Goal: Task Accomplishment & Management: Complete application form

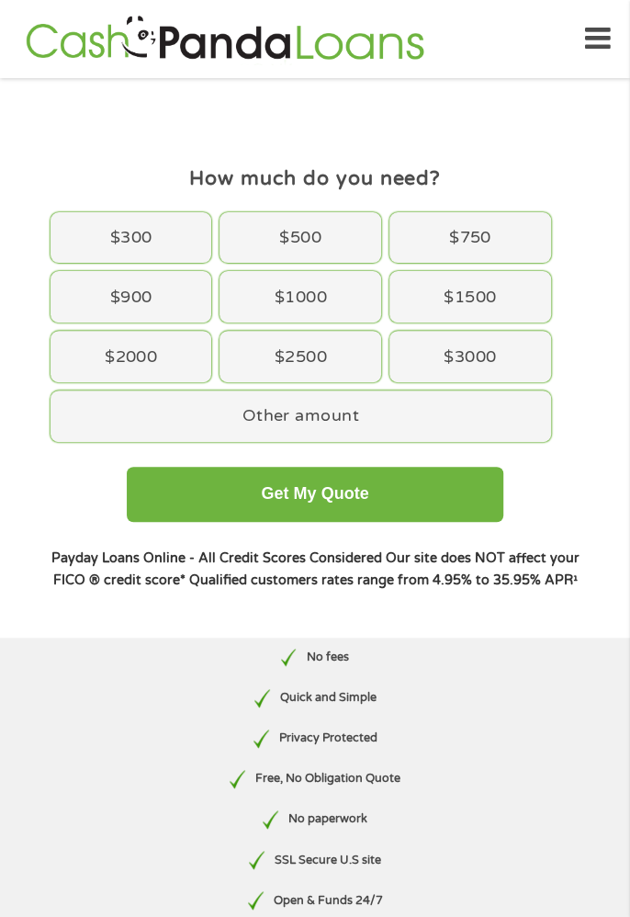
click at [312, 241] on div "$500" at bounding box center [301, 237] width 162 height 51
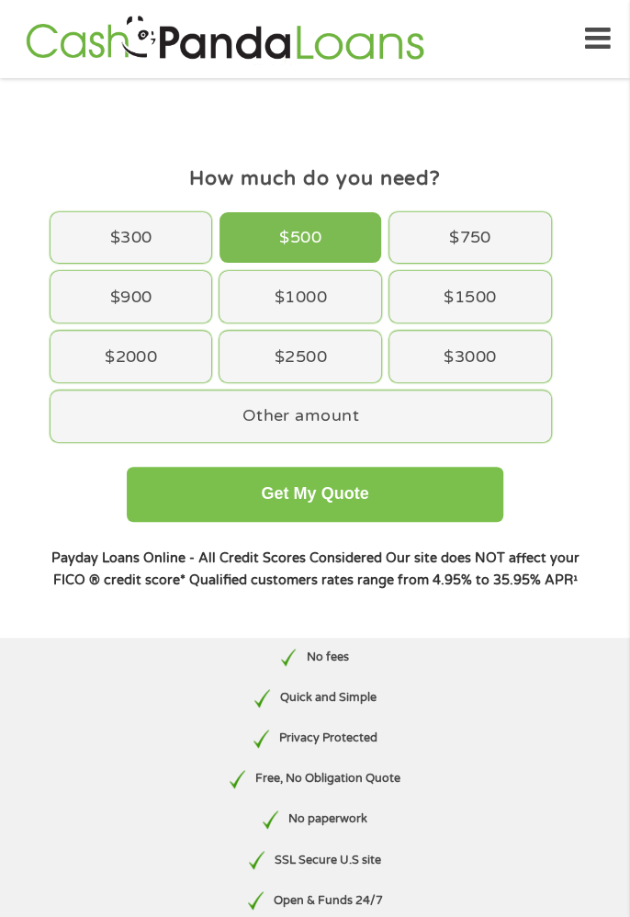
click at [313, 487] on button "Get My Quote" at bounding box center [315, 494] width 377 height 55
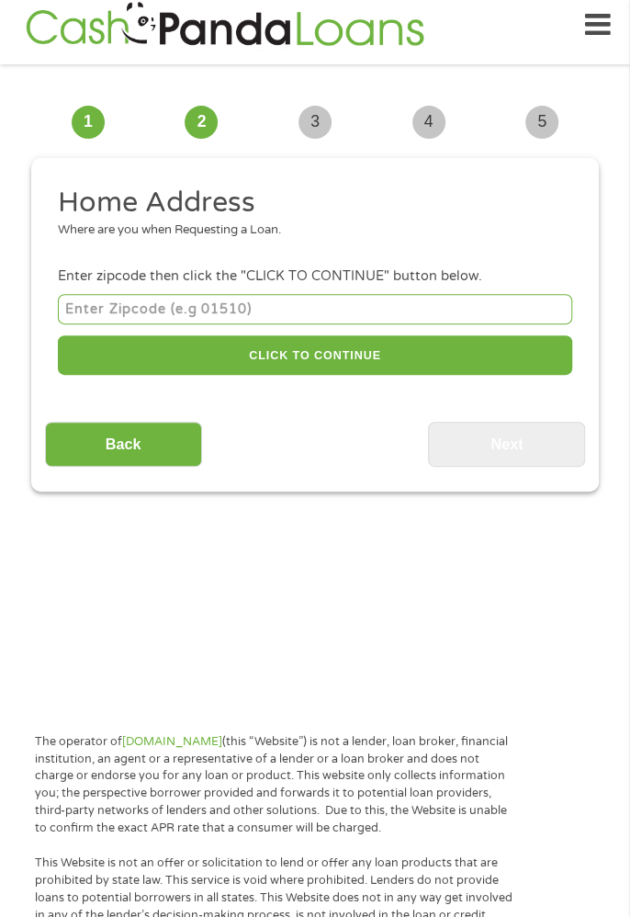
click at [79, 306] on input "number" at bounding box center [315, 309] width 515 height 30
type input "35045"
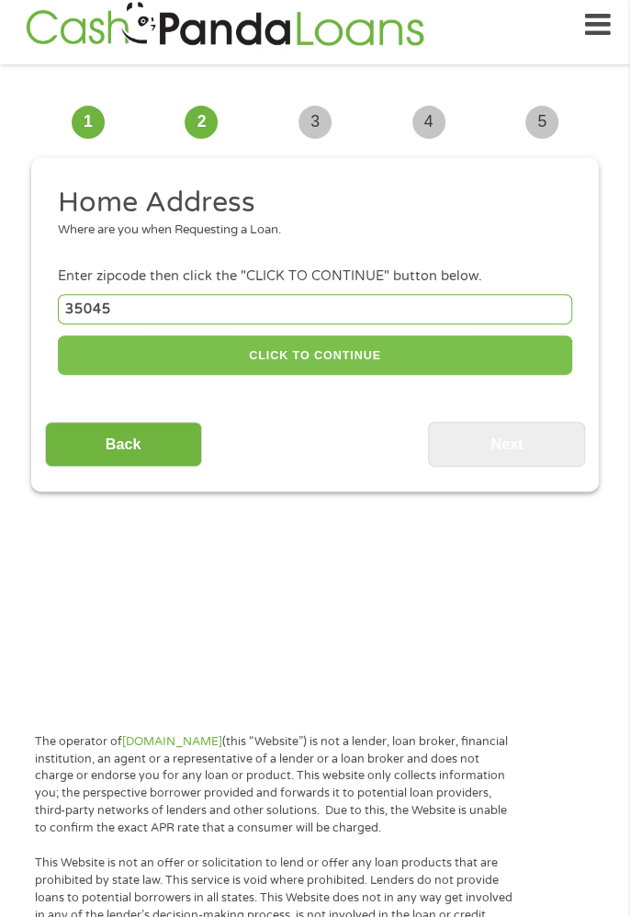
click at [317, 366] on button "CLICK TO CONTINUE" at bounding box center [315, 355] width 515 height 40
type input "35045"
type input "[PERSON_NAME]"
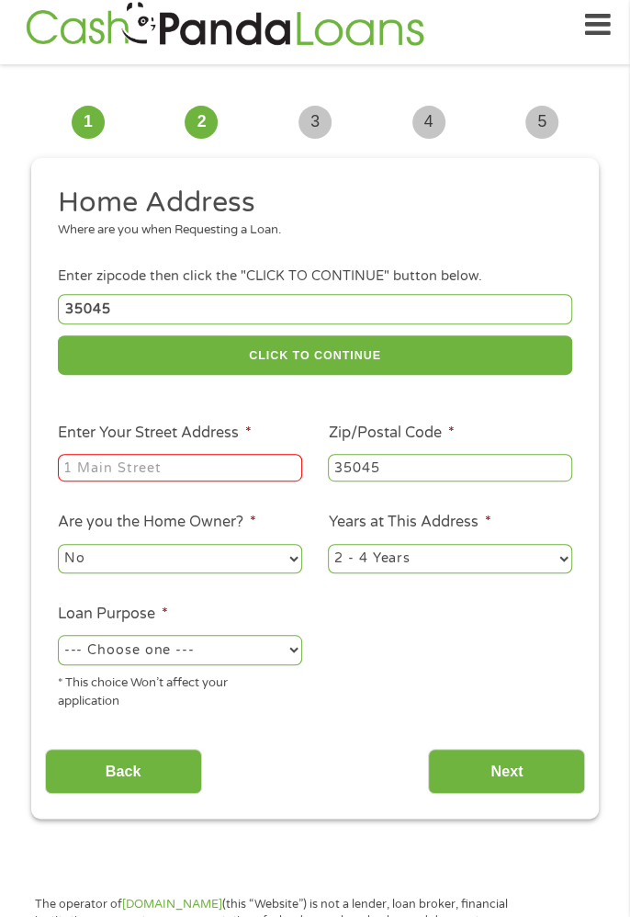
click at [213, 475] on input "Enter Your Street Address *" at bounding box center [180, 468] width 244 height 28
type input "[STREET_ADDRESS]"
click at [276, 655] on select "--- Choose one --- Pay Bills Debt Consolidation Home Improvement Major Purchase…" at bounding box center [180, 649] width 244 height 29
select select "other"
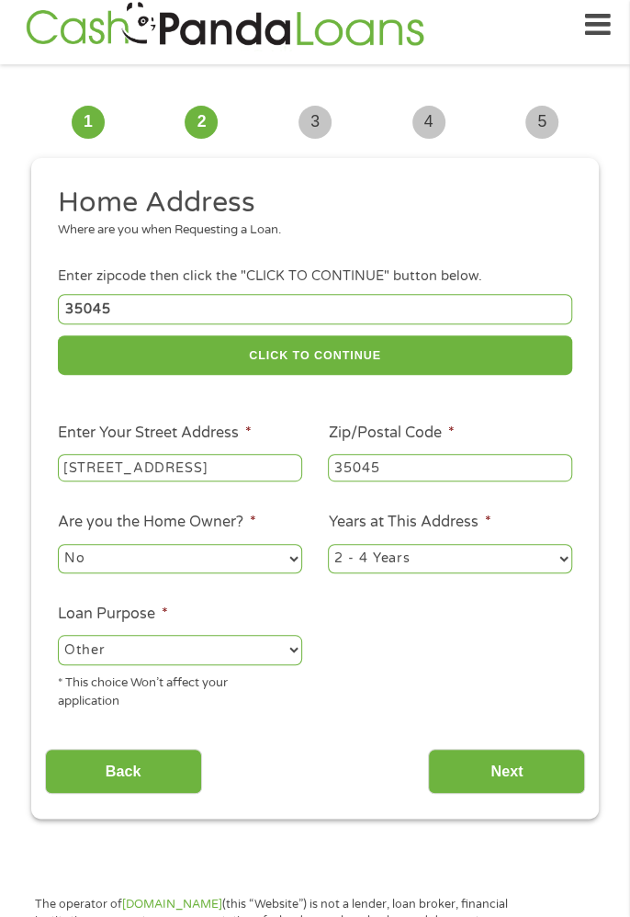
click at [58, 638] on select "--- Choose one --- Pay Bills Debt Consolidation Home Improvement Major Purchase…" at bounding box center [180, 649] width 244 height 29
click at [556, 567] on select "1 Year or less 1 - 2 Years 2 - 4 Years Over 4 Years" at bounding box center [450, 558] width 244 height 29
select select "60months"
click at [328, 546] on select "1 Year or less 1 - 2 Years 2 - 4 Years Over 4 Years" at bounding box center [450, 558] width 244 height 29
click at [525, 780] on input "Next" at bounding box center [506, 771] width 157 height 45
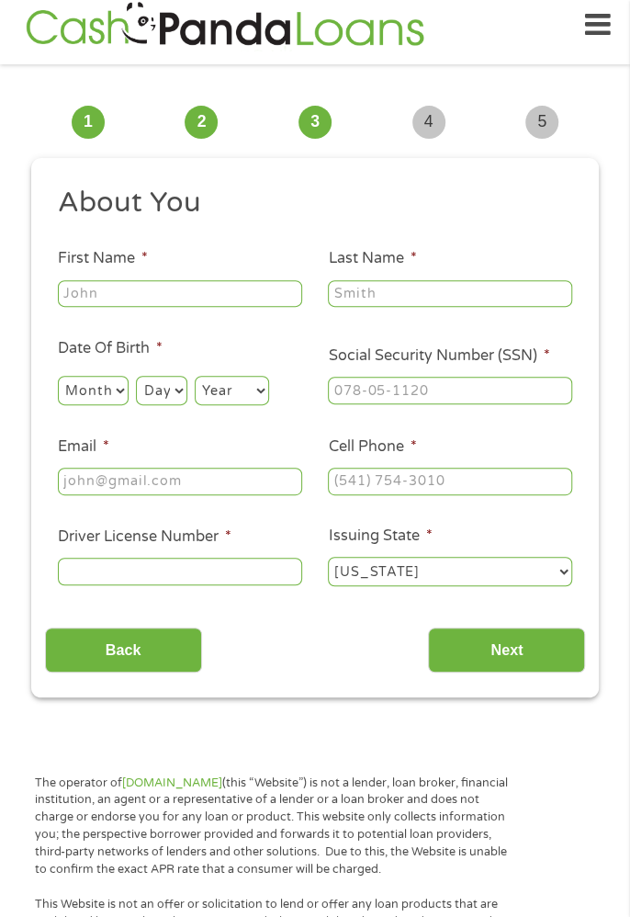
scroll to position [7, 7]
click at [90, 377] on select "Month 1 2 3 4 5 6 7 8 9 10 11 12" at bounding box center [93, 390] width 71 height 29
click at [58, 377] on select "Month 1 2 3 4 5 6 7 8 9 10 11 12" at bounding box center [93, 390] width 71 height 29
click at [97, 382] on select "Month 1 2 3 4 5 6 7 8 9 10 11 12" at bounding box center [93, 390] width 71 height 29
select select "12"
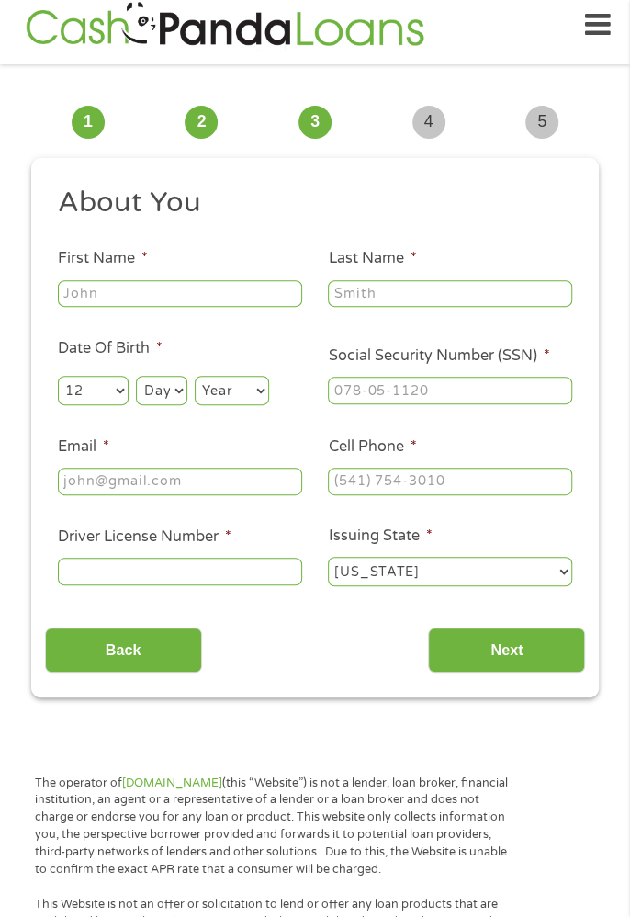
click at [58, 377] on select "Month 1 2 3 4 5 6 7 8 9 10 11 12" at bounding box center [93, 390] width 71 height 29
click at [174, 378] on select "Day 1 2 3 4 5 6 7 8 9 10 11 12 13 14 15 16 17 18 19 20 21 22 23 24 25 26 27 28 …" at bounding box center [161, 390] width 51 height 29
select select "12"
click at [137, 377] on select "Day 1 2 3 4 5 6 7 8 9 10 11 12 13 14 15 16 17 18 19 20 21 22 23 24 25 26 27 28 …" at bounding box center [161, 390] width 51 height 29
click at [244, 383] on select "Year [DATE] 2006 2005 2004 2003 2002 2001 2000 1999 1998 1997 1996 1995 1994 19…" at bounding box center [232, 390] width 74 height 29
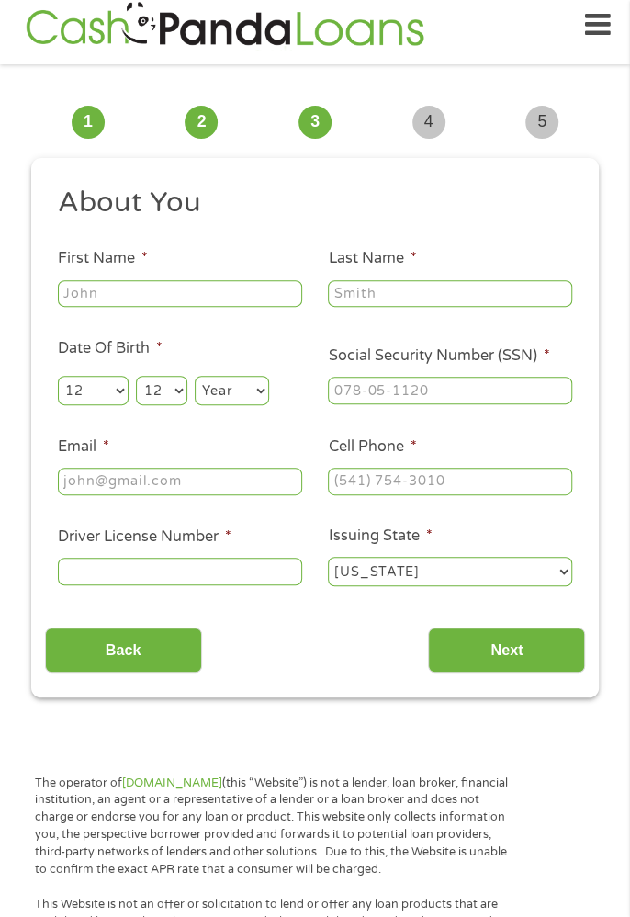
select select "1962"
click at [196, 377] on select "Year [DATE] 2006 2005 2004 2003 2002 2001 2000 1999 1998 1997 1996 1995 1994 19…" at bounding box center [232, 390] width 74 height 29
click at [232, 482] on input "Email *" at bounding box center [180, 482] width 244 height 28
type input "[EMAIL_ADDRESS][DOMAIN_NAME]"
type input "[PERSON_NAME]"
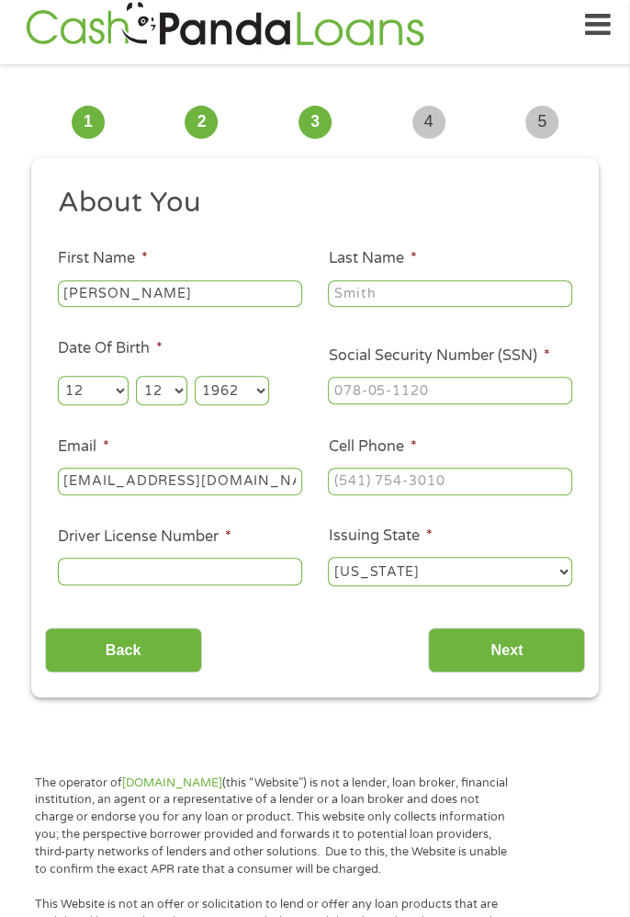
type input "[PERSON_NAME]"
click at [480, 482] on input "[PHONE_NUMBER]" at bounding box center [450, 482] width 244 height 28
click at [480, 479] on input "[PHONE_NUMBER]" at bounding box center [450, 482] width 244 height 28
type input "[PHONE_NUMBER]"
click at [88, 545] on label "Driver License Number *" at bounding box center [145, 536] width 174 height 19
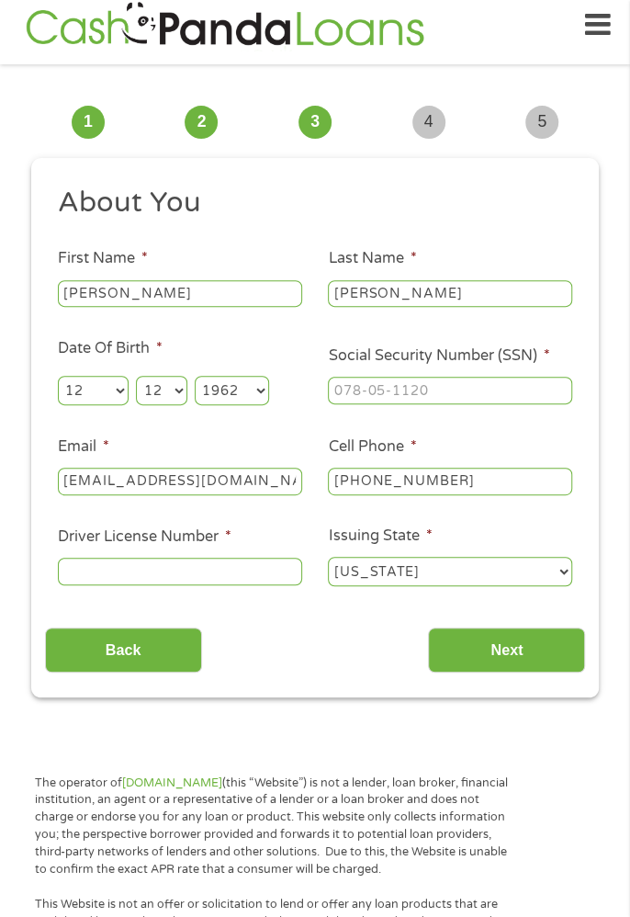
click at [88, 558] on input "Driver License Number *" at bounding box center [180, 572] width 244 height 28
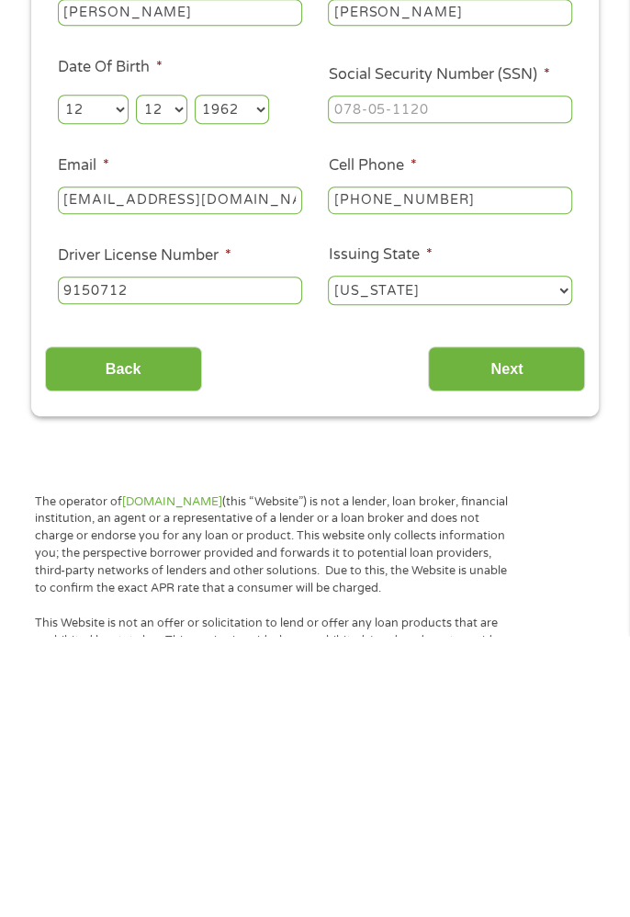
type input "9150712"
click at [363, 392] on input "Social Security Number (SSN) *" at bounding box center [450, 391] width 244 height 28
type input "259-29-3731"
click at [522, 656] on input "Next" at bounding box center [506, 650] width 157 height 45
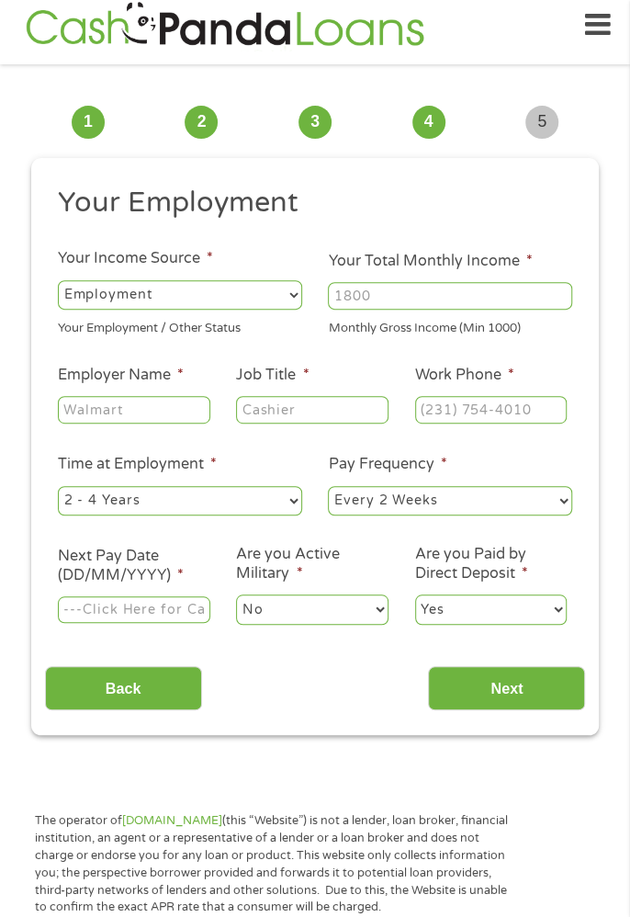
scroll to position [7, 7]
click at [271, 283] on select "--- Choose one --- Employment [DEMOGRAPHIC_DATA] Benefits" at bounding box center [180, 294] width 244 height 29
click at [58, 280] on select "--- Choose one --- Employment [DEMOGRAPHIC_DATA] Benefits" at bounding box center [180, 294] width 244 height 29
click at [291, 271] on li "Your Income Source * --- Choose one --- Employment [DEMOGRAPHIC_DATA] Benefits …" at bounding box center [180, 292] width 270 height 90
click at [280, 290] on select "--- Choose one --- Employment [DEMOGRAPHIC_DATA] Benefits" at bounding box center [180, 294] width 244 height 29
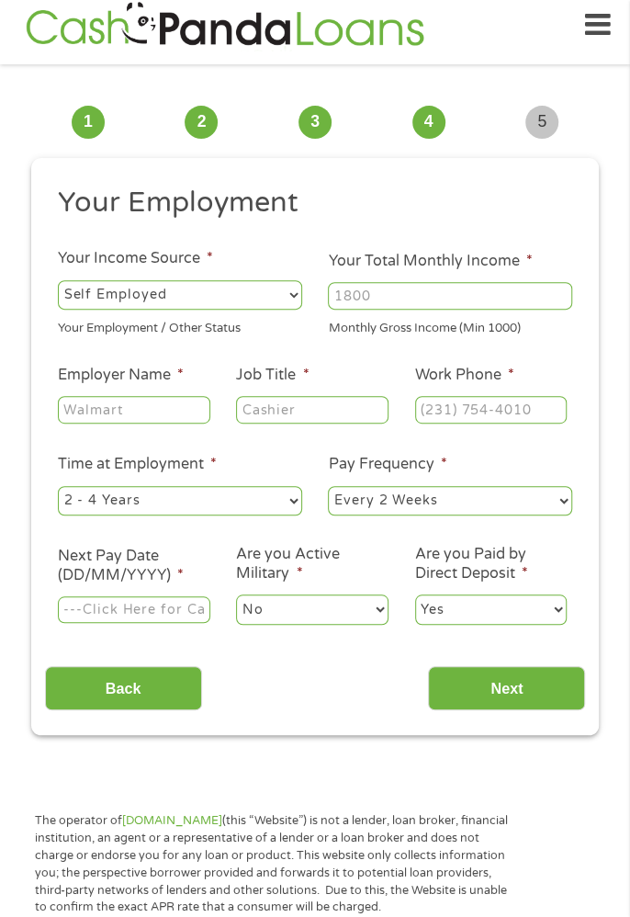
select select "benefits"
click at [58, 280] on select "--- Choose one --- Employment [DEMOGRAPHIC_DATA] Benefits" at bounding box center [180, 294] width 244 height 29
type input "Other"
type input "[PHONE_NUMBER]"
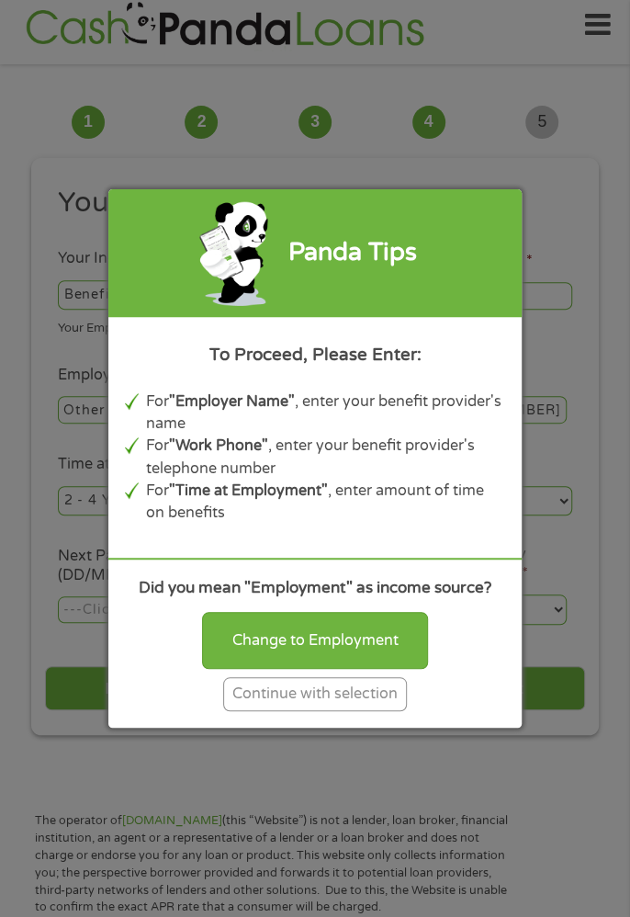
click at [301, 640] on div "Change to Employment" at bounding box center [315, 640] width 226 height 57
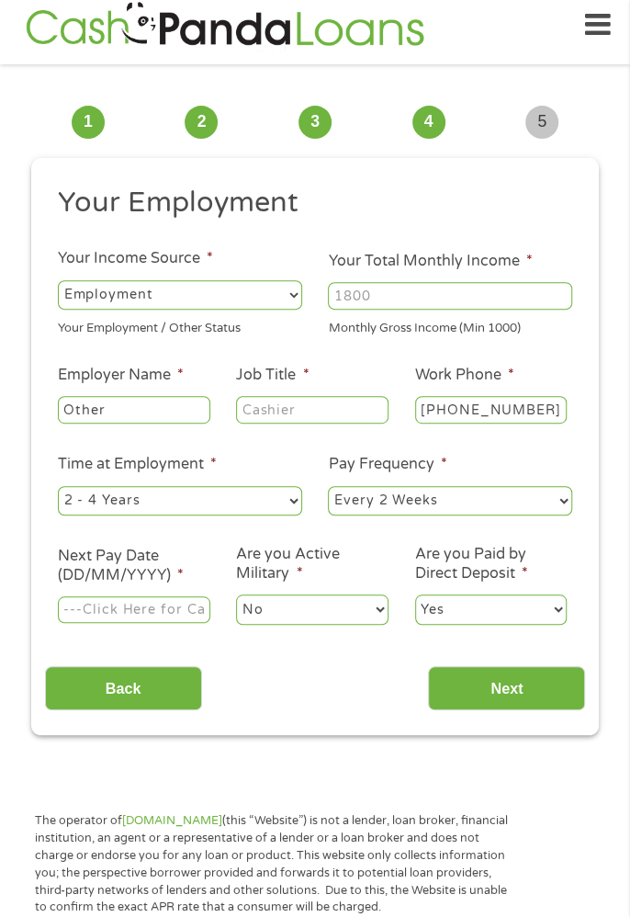
click at [269, 300] on select "--- Choose one --- Employment [DEMOGRAPHIC_DATA] Benefits" at bounding box center [180, 294] width 244 height 29
select select "benefits"
click at [58, 280] on select "--- Choose one --- Employment [DEMOGRAPHIC_DATA] Benefits" at bounding box center [180, 294] width 244 height 29
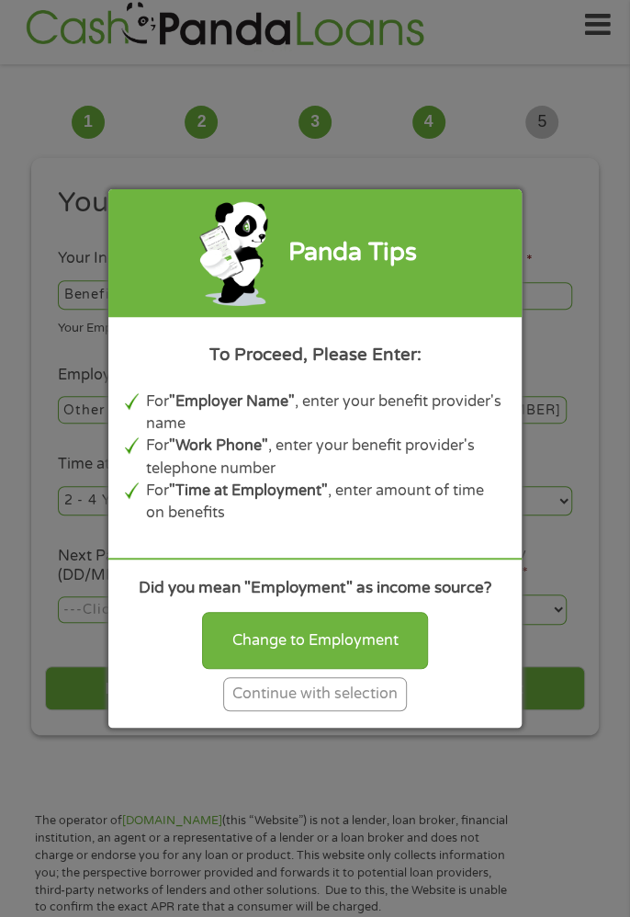
click at [346, 689] on div "Continue with selection" at bounding box center [315, 694] width 184 height 34
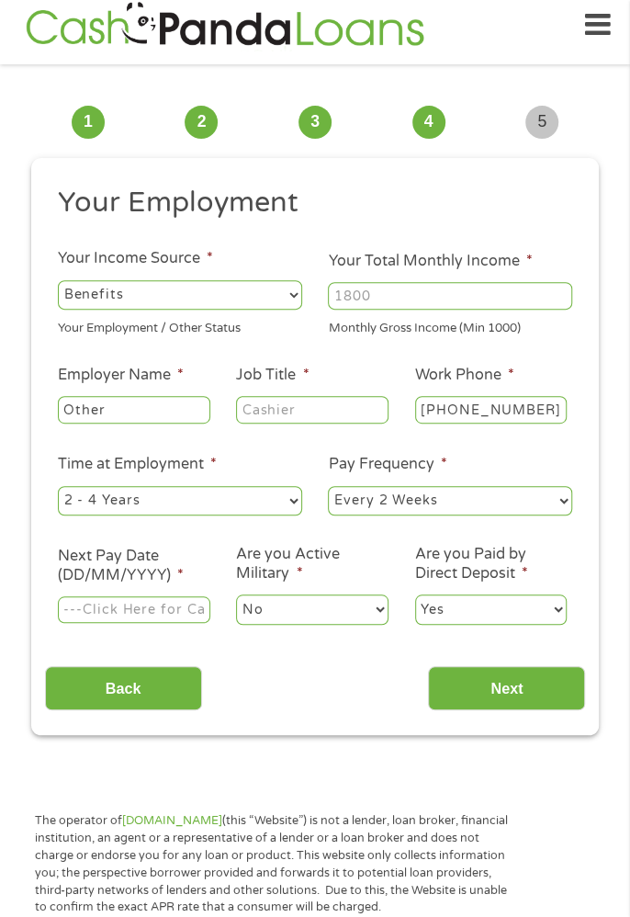
click at [496, 290] on input "Your Total Monthly Income *" at bounding box center [450, 296] width 244 height 28
type input "2803"
click at [119, 406] on input "Other" at bounding box center [134, 410] width 153 height 28
type input "O"
type input "ẞ"
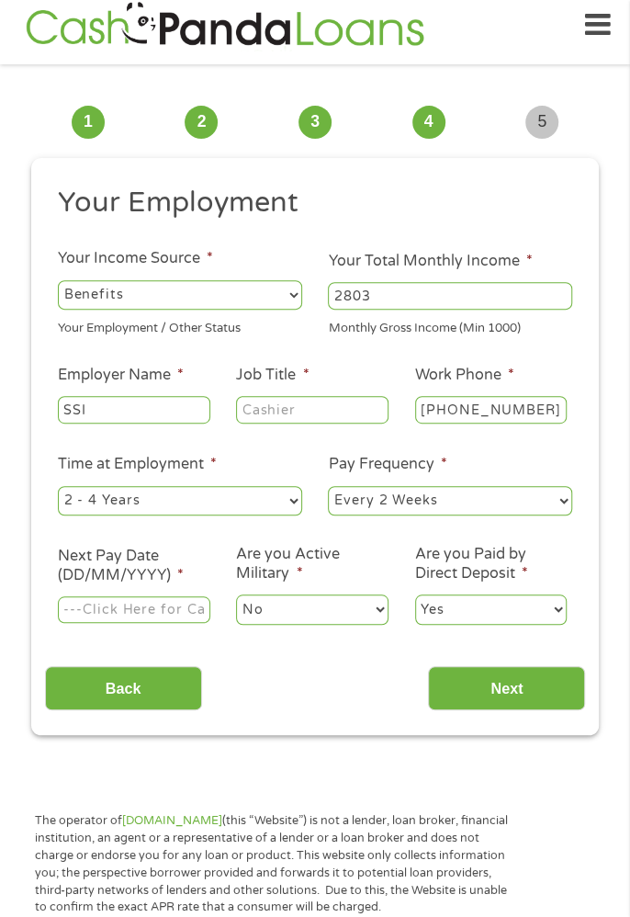
type input "SSI"
click at [251, 500] on select "--- Choose one --- 1 Year or less 1 - 2 Years 2 - 4 Years Over 4 Years" at bounding box center [180, 500] width 244 height 29
click at [58, 486] on select "--- Choose one --- 1 Year or less 1 - 2 Years 2 - 4 Years Over 4 Years" at bounding box center [180, 500] width 244 height 29
click at [537, 491] on select "--- Choose one --- Every 2 Weeks Every Week Monthly Semi-Monthly" at bounding box center [450, 500] width 244 height 29
select select "monthly"
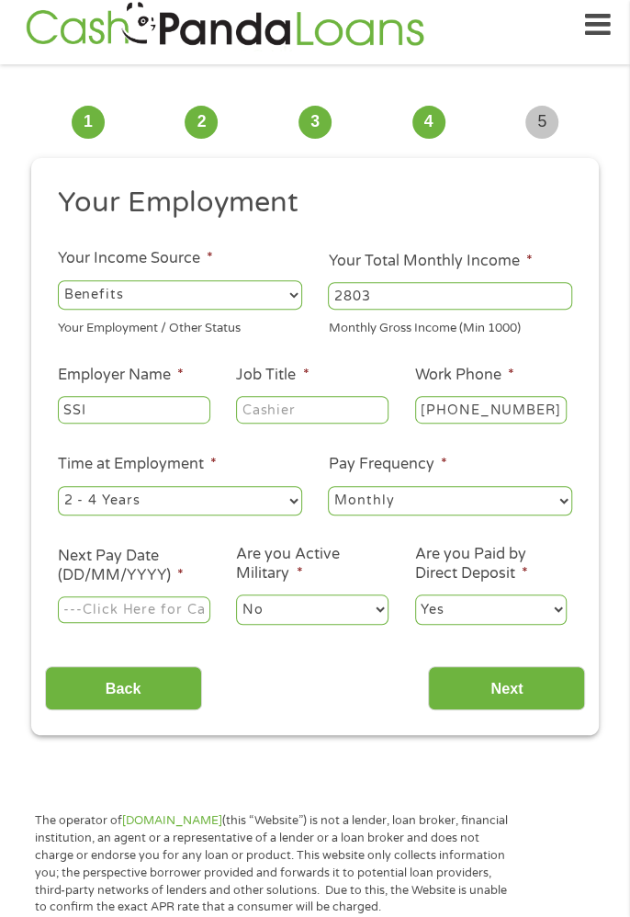
click at [328, 486] on select "--- Choose one --- Every 2 Weeks Every Week Monthly Semi-Monthly" at bounding box center [450, 500] width 244 height 29
click at [137, 616] on input "Next Pay Date (DD/MM/YYYY) *" at bounding box center [134, 610] width 153 height 28
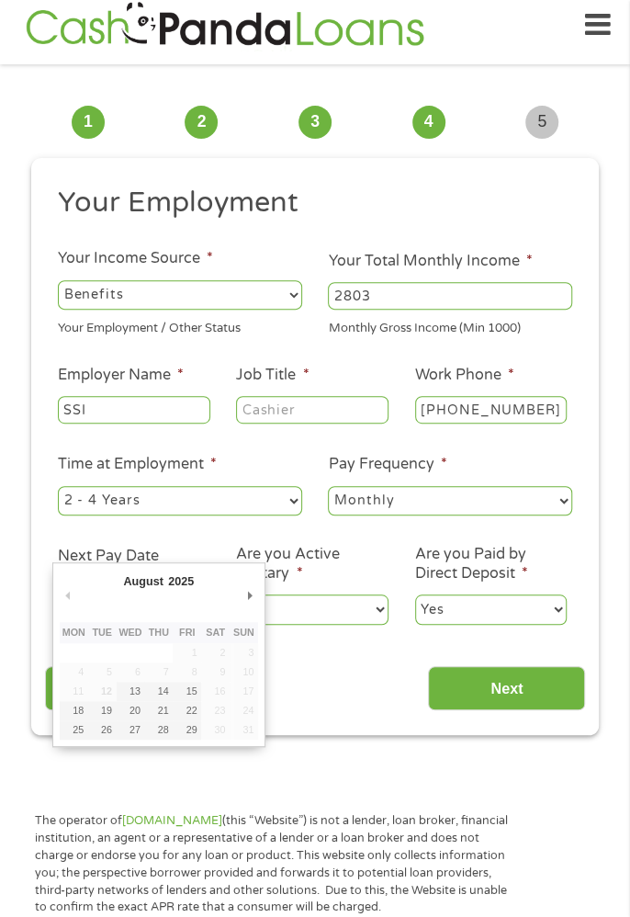
type input "[DATE]"
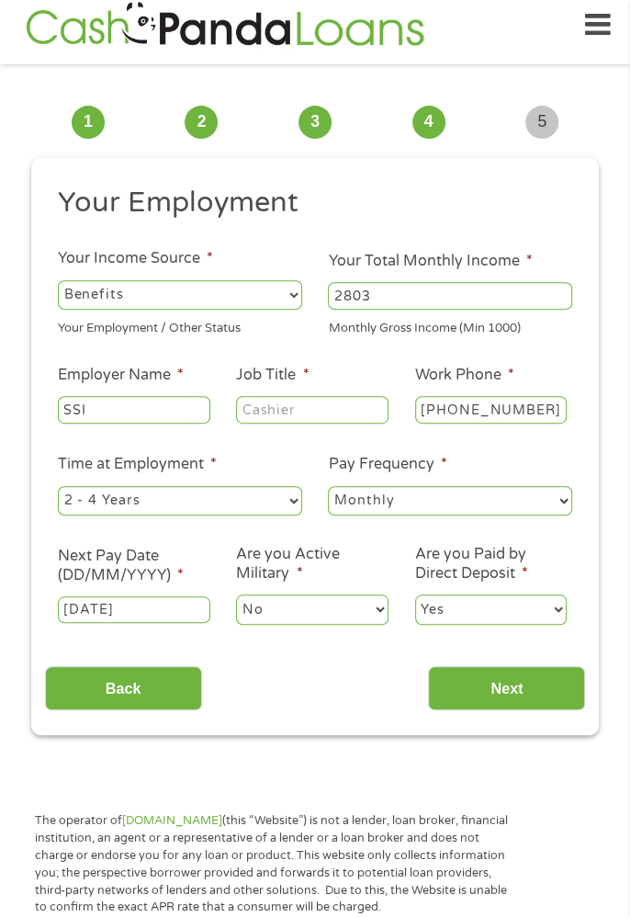
click at [516, 686] on input "Next" at bounding box center [506, 688] width 157 height 45
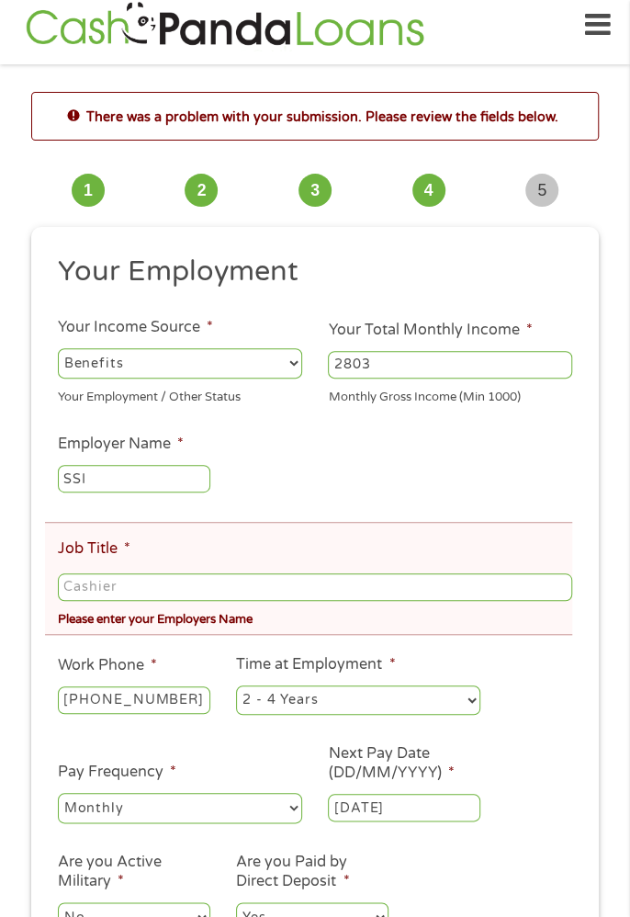
click at [68, 589] on input "Job Title *" at bounding box center [315, 587] width 515 height 28
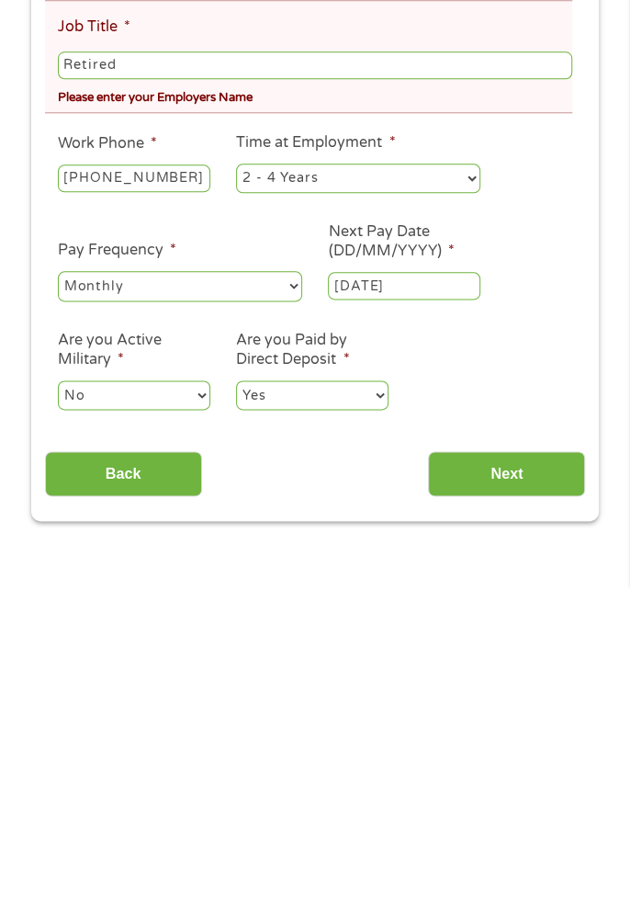
type input "Retired"
click at [521, 810] on input "Next" at bounding box center [506, 803] width 157 height 45
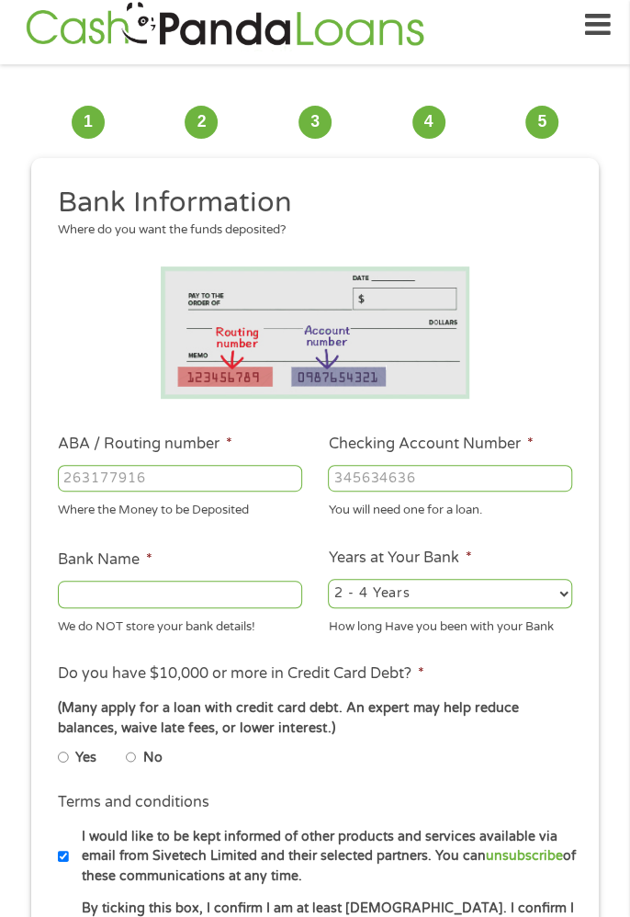
click at [224, 482] on input "ABA / Routing number *" at bounding box center [180, 479] width 244 height 28
type input "314972853"
type input "WOODFOREST NATIONAL BANK"
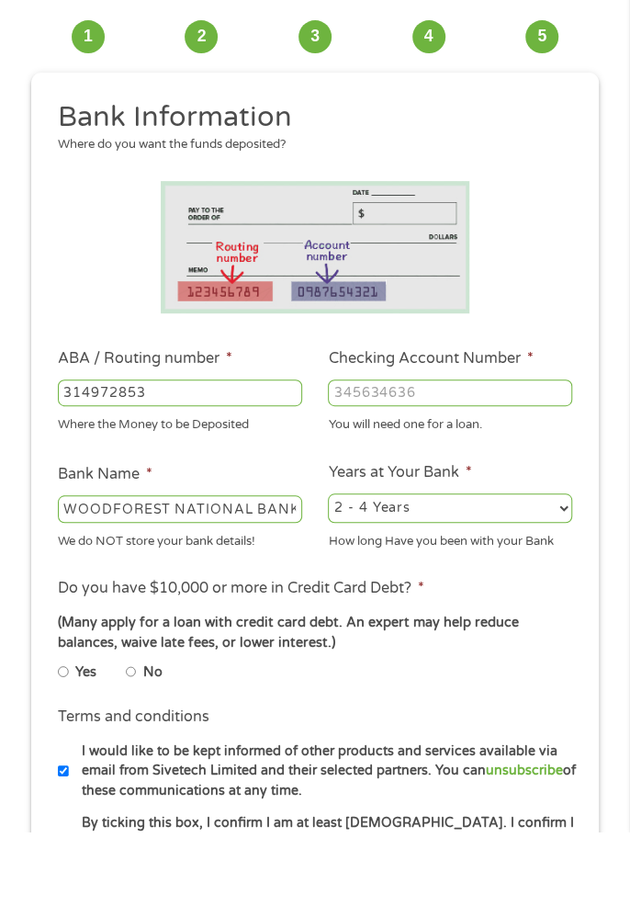
type input "314972853"
click at [362, 473] on input "Checking Account Number *" at bounding box center [450, 479] width 244 height 28
type input "8061086669"
click at [551, 583] on select "2 - 4 Years 6 - 12 Months 1 - 2 Years Over 4 Years" at bounding box center [450, 593] width 244 height 29
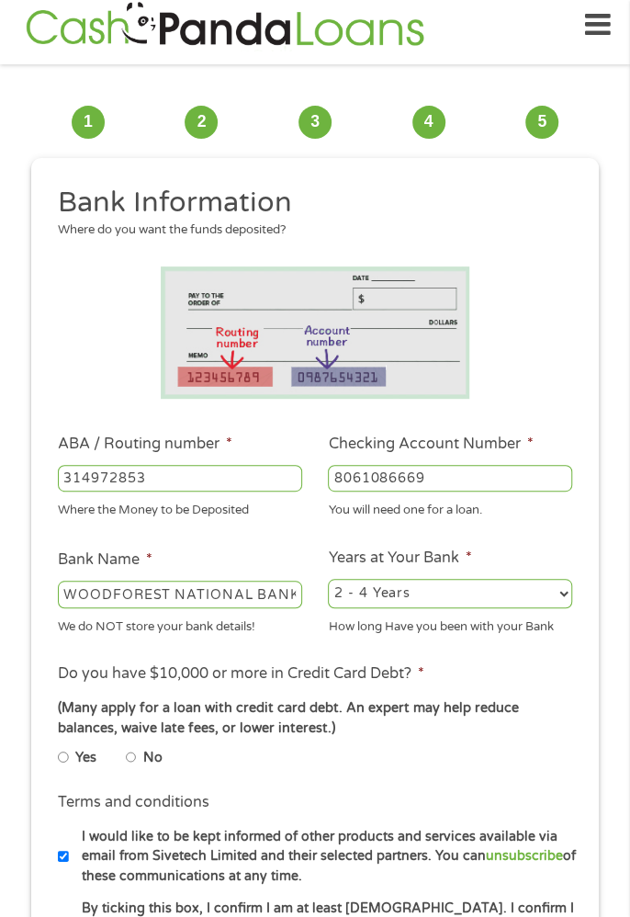
click at [554, 595] on select "2 - 4 Years 6 - 12 Months 1 - 2 Years Over 4 Years" at bounding box center [450, 593] width 244 height 29
select select "60months"
click at [328, 579] on select "2 - 4 Years 6 - 12 Months 1 - 2 Years Over 4 Years" at bounding box center [450, 593] width 244 height 29
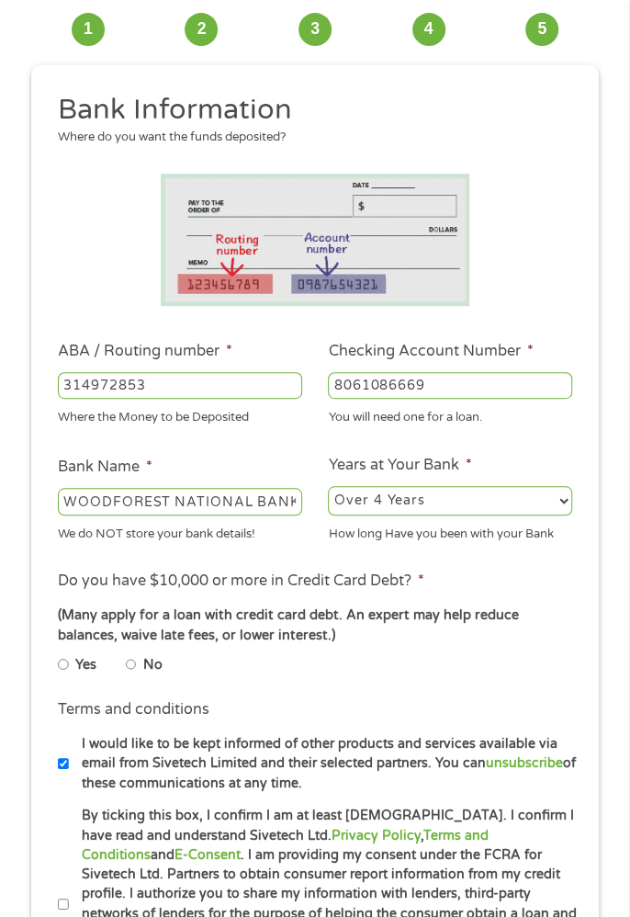
scroll to position [113, 0]
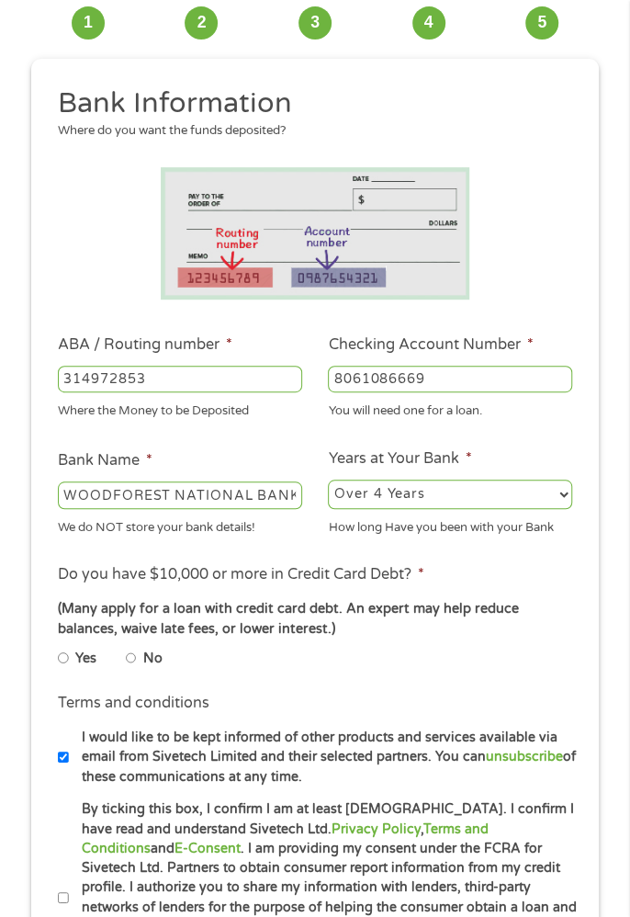
click at [133, 699] on ul "Bank Information Where do you want the funds deposited? ABA / Routing number * …" at bounding box center [315, 540] width 541 height 910
click at [152, 669] on label "No" at bounding box center [152, 659] width 19 height 20
click at [137, 669] on input "No" at bounding box center [131, 658] width 11 height 22
radio input "true"
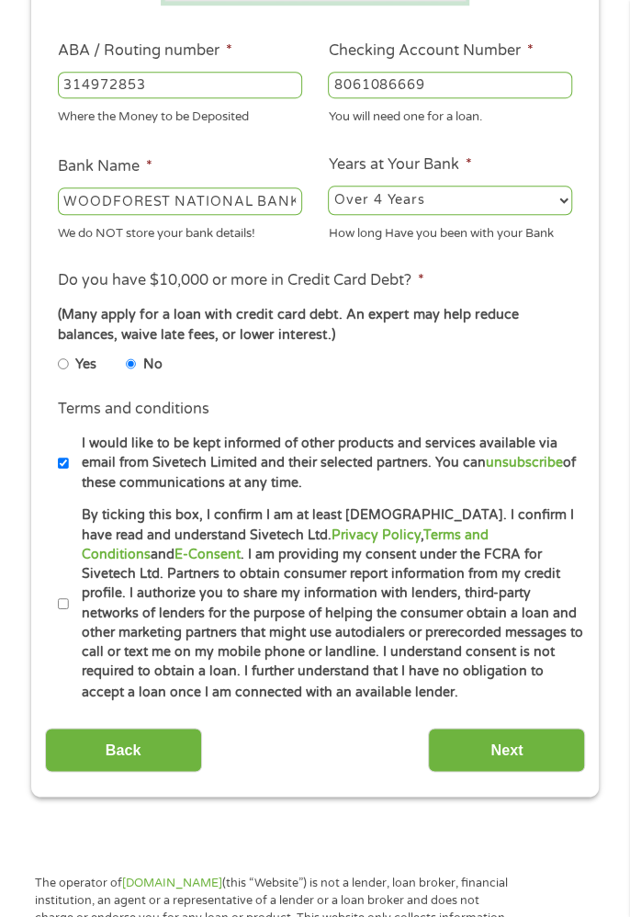
scroll to position [409, 0]
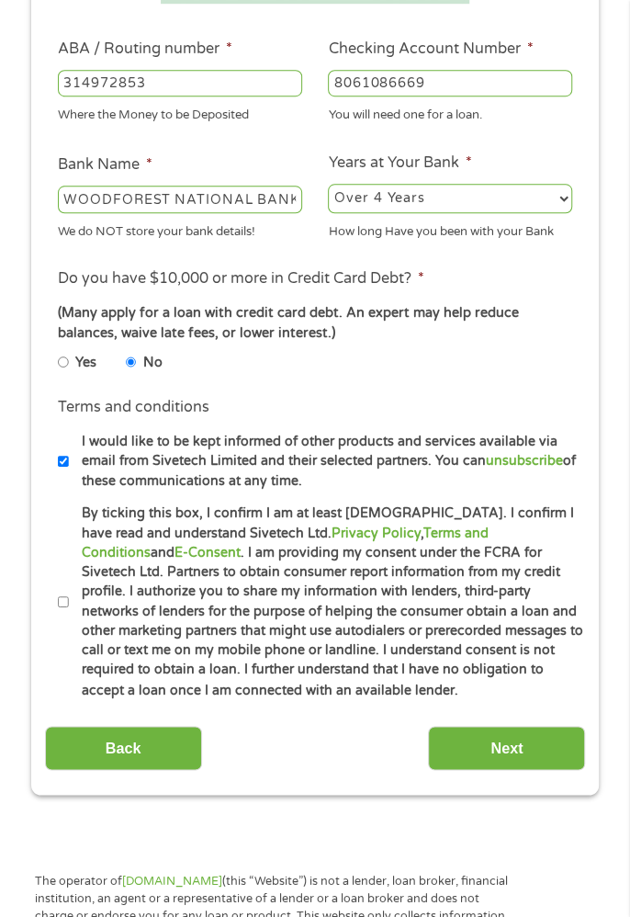
click at [502, 770] on input "Next" at bounding box center [506, 748] width 157 height 45
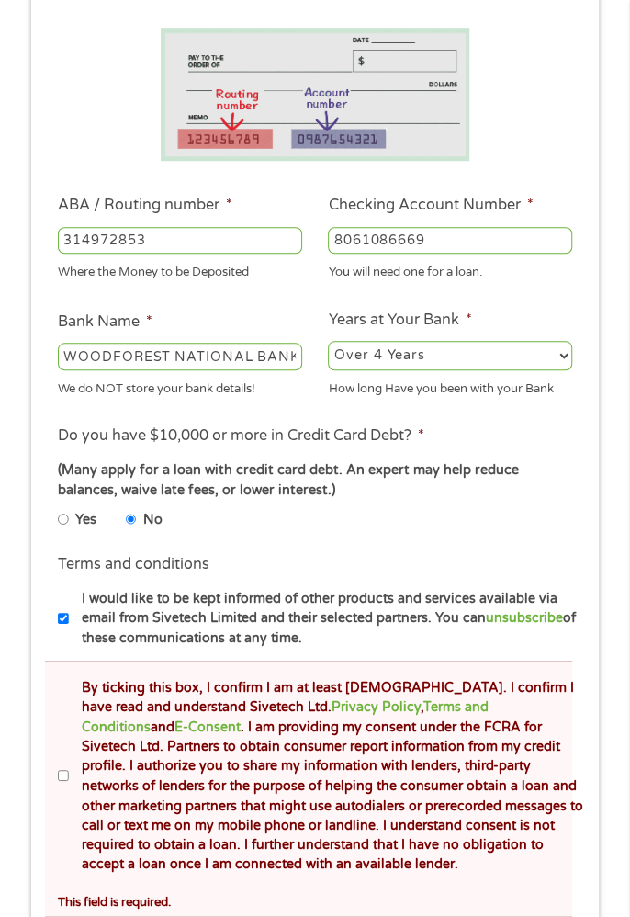
scroll to position [322, 0]
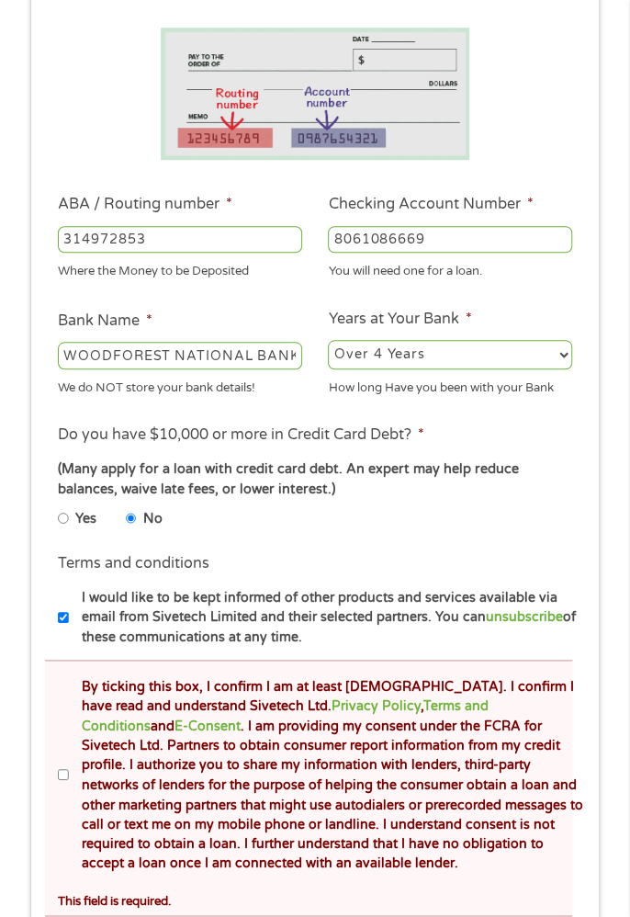
click at [60, 786] on input "By ticking this box, I confirm I am at least [DEMOGRAPHIC_DATA]. I confirm I ha…" at bounding box center [63, 775] width 11 height 22
checkbox input "true"
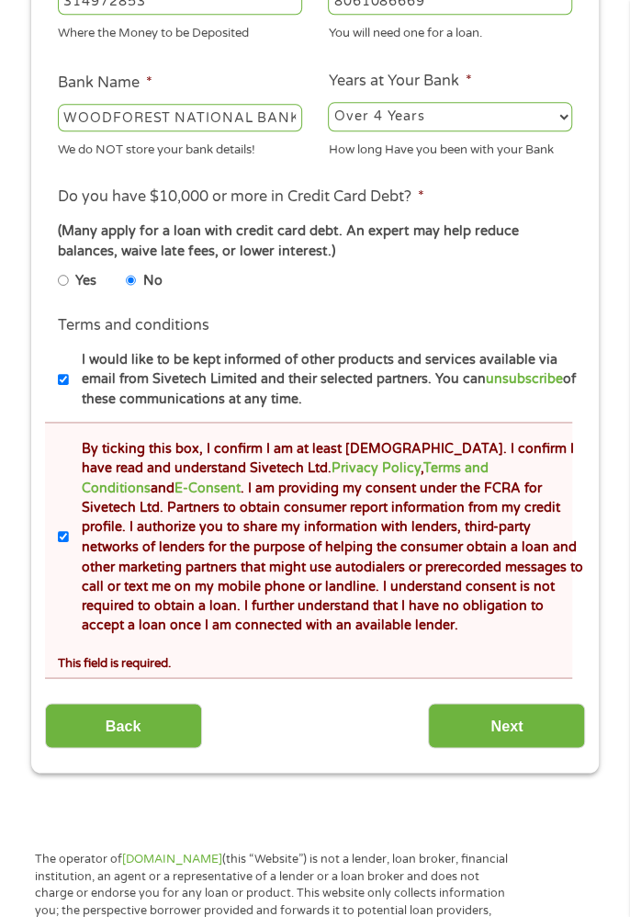
scroll to position [566, 0]
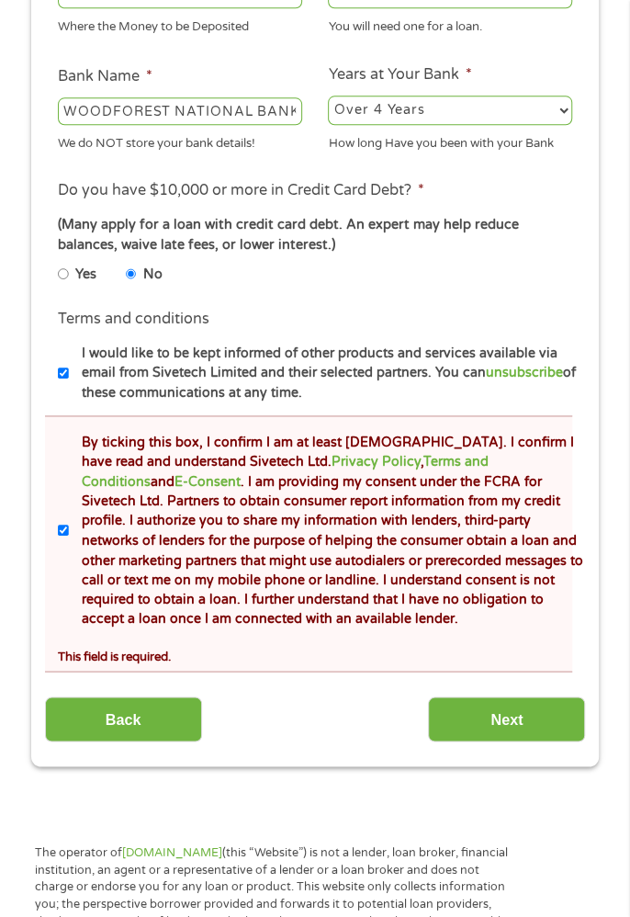
click at [503, 742] on input "Next" at bounding box center [506, 719] width 157 height 45
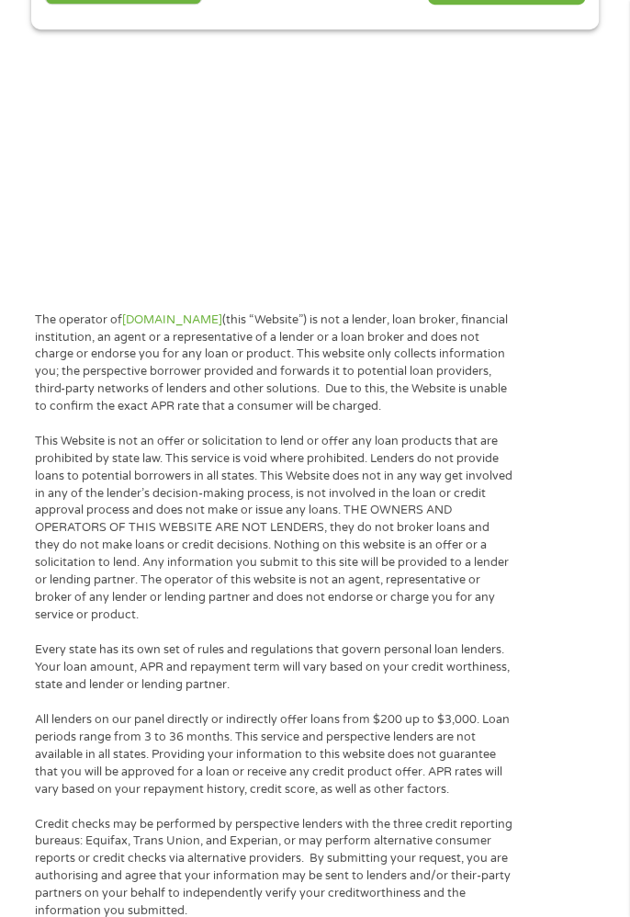
scroll to position [14, 0]
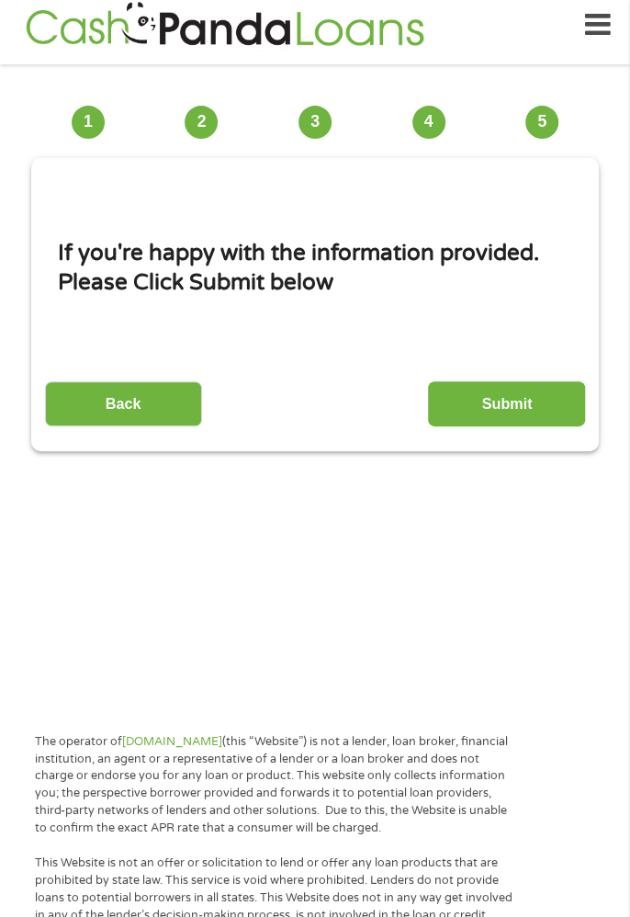
click at [542, 417] on input "Submit" at bounding box center [506, 403] width 157 height 45
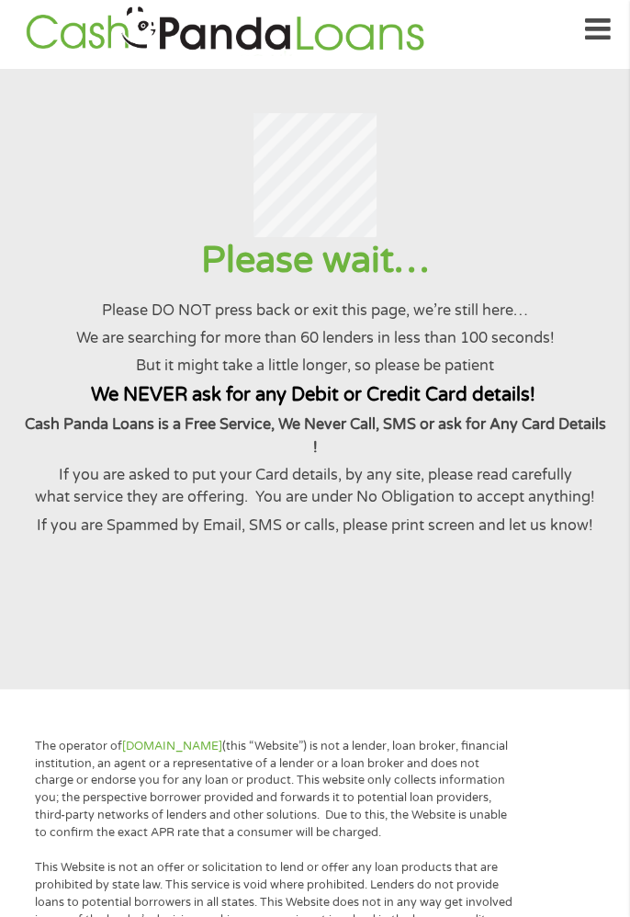
scroll to position [0, 0]
